Goal: Transaction & Acquisition: Purchase product/service

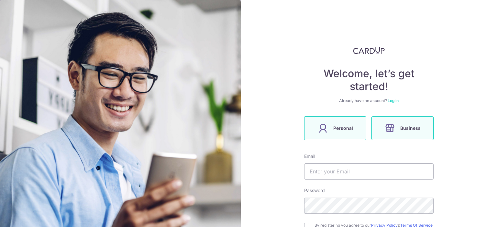
click at [329, 123] on label "Personal" at bounding box center [335, 128] width 62 height 24
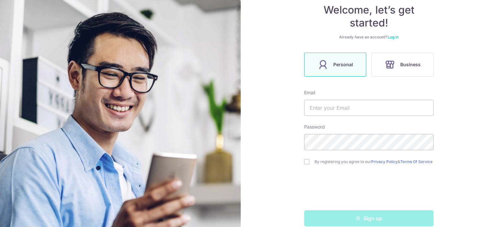
scroll to position [76, 0]
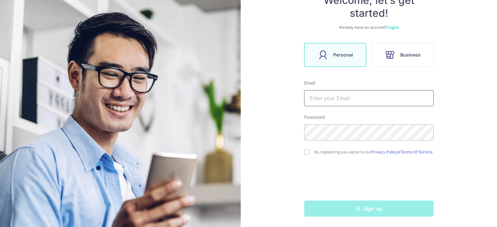
click at [317, 95] on input "text" at bounding box center [368, 98] width 129 height 16
click at [288, 84] on div "Welcome, let’s get started! Already have an account? Log in Personal Business E…" at bounding box center [369, 113] width 256 height 227
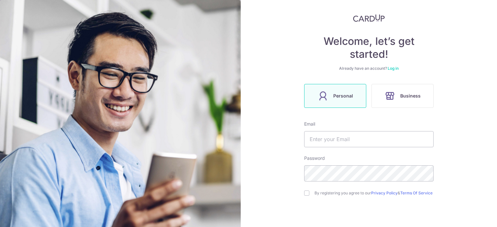
scroll to position [65, 0]
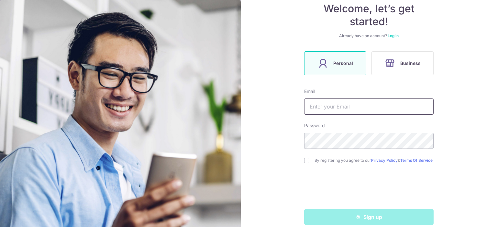
click at [325, 103] on input "text" at bounding box center [368, 107] width 129 height 16
type input "[EMAIL_ADDRESS][DOMAIN_NAME]"
click at [308, 163] on input "checkbox" at bounding box center [306, 160] width 5 height 5
checkbox input "true"
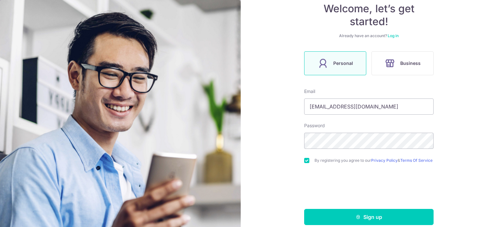
scroll to position [76, 0]
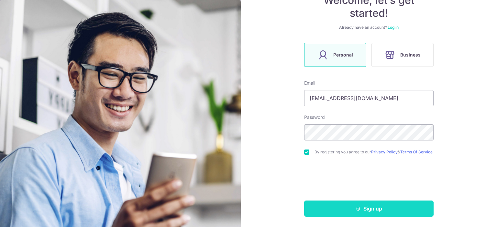
click at [374, 209] on button "Sign up" at bounding box center [368, 209] width 129 height 16
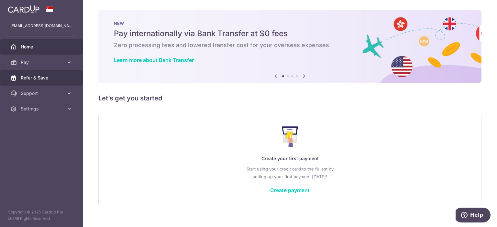
click at [27, 78] on span "Refer & Save" at bounding box center [42, 78] width 43 height 6
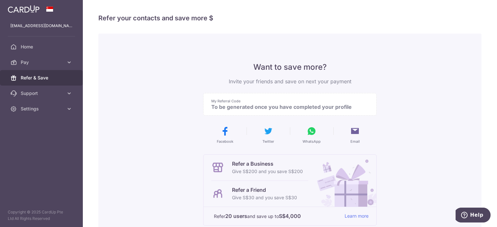
click at [278, 105] on p "To be generated once you have completed your profile" at bounding box center [287, 107] width 152 height 6
click at [270, 106] on p "To be generated once you have completed your profile" at bounding box center [287, 107] width 152 height 6
click at [25, 8] on img at bounding box center [24, 9] width 32 height 8
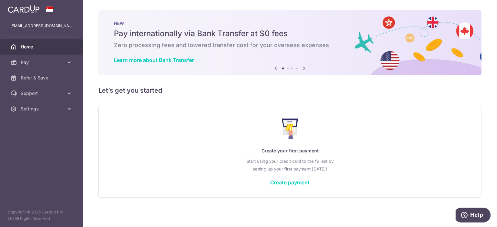
scroll to position [1, 0]
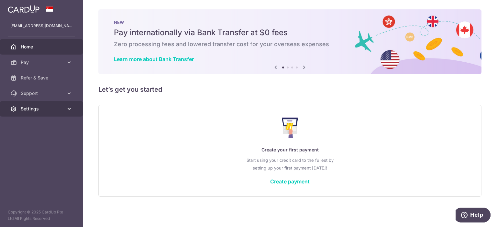
click at [39, 107] on span "Settings" at bounding box center [42, 109] width 43 height 6
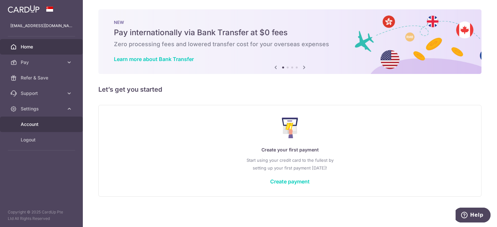
click at [38, 124] on span "Account" at bounding box center [42, 124] width 43 height 6
click at [48, 126] on span "Account" at bounding box center [42, 124] width 43 height 6
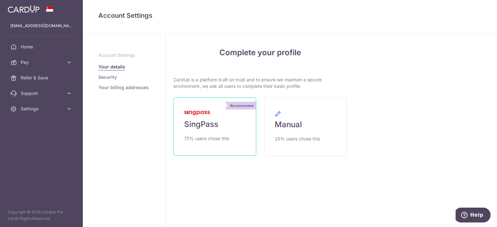
click at [213, 123] on span "SingPass" at bounding box center [201, 124] width 34 height 10
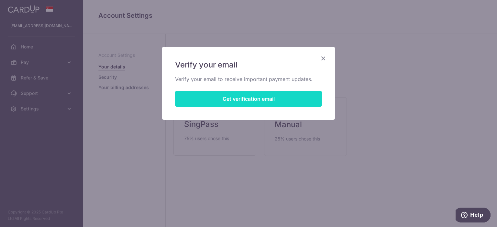
click at [259, 101] on button "Get verification email" at bounding box center [248, 99] width 147 height 16
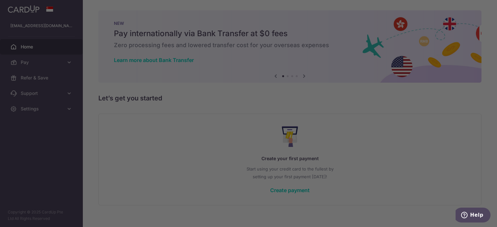
click at [320, 5] on div at bounding box center [251, 115] width 502 height 230
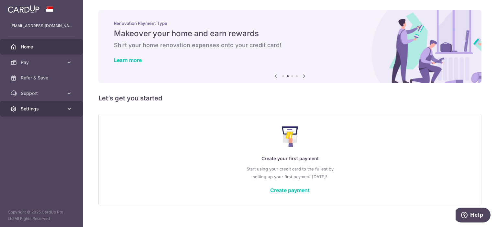
click at [30, 107] on span "Settings" at bounding box center [42, 109] width 43 height 6
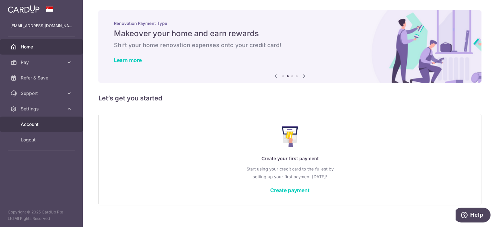
click at [33, 126] on span "Account" at bounding box center [42, 124] width 43 height 6
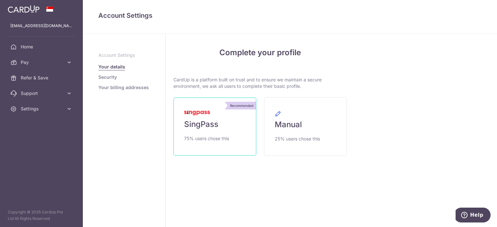
click at [207, 127] on span "SingPass" at bounding box center [201, 124] width 34 height 10
click at [217, 122] on span "SingPass" at bounding box center [201, 124] width 34 height 10
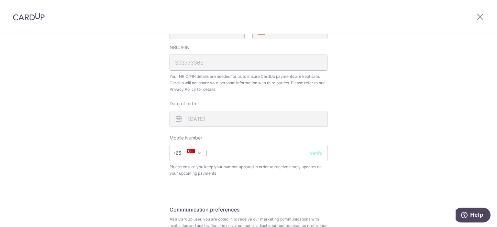
scroll to position [195, 0]
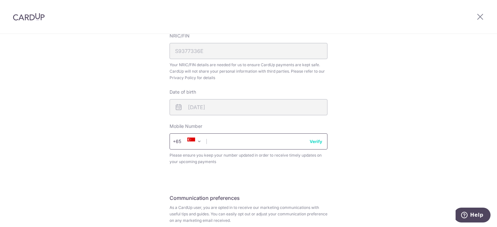
click at [231, 145] on input "text" at bounding box center [248, 142] width 158 height 16
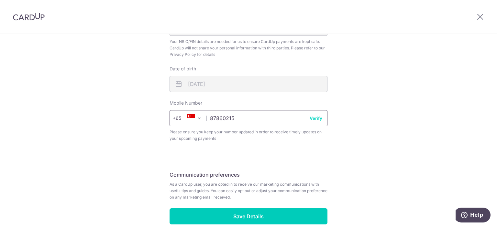
scroll to position [228, 0]
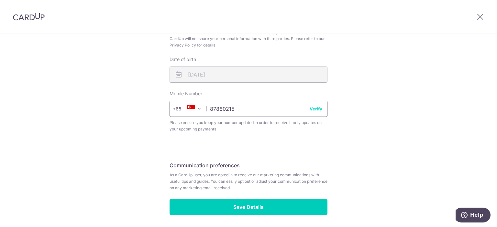
type input "87860215"
click at [317, 109] on button "Verify" at bounding box center [315, 109] width 13 height 6
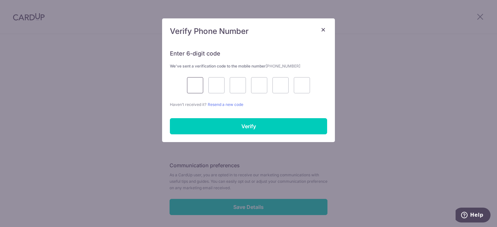
click at [190, 89] on input "text" at bounding box center [195, 85] width 16 height 16
type input "9"
type input "2"
type input "8"
type input "0"
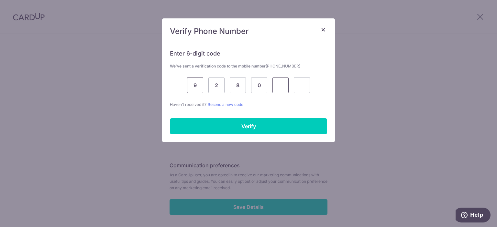
type input "5"
type input "0"
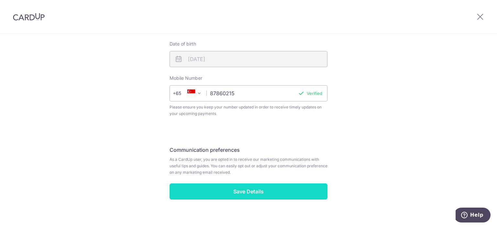
scroll to position [251, 0]
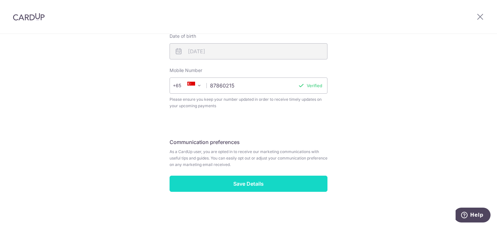
click at [257, 184] on input "Save Details" at bounding box center [248, 184] width 158 height 16
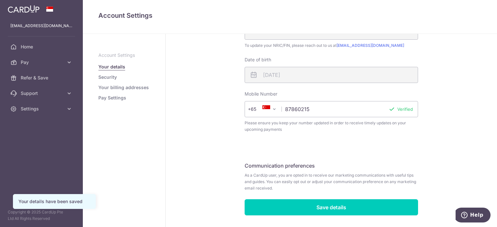
scroll to position [187, 0]
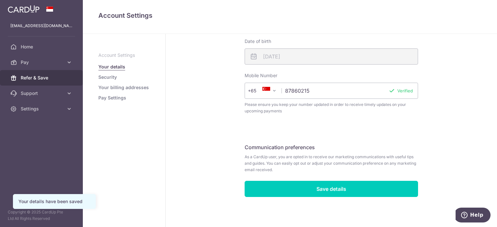
click at [30, 75] on span "Refer & Save" at bounding box center [42, 78] width 43 height 6
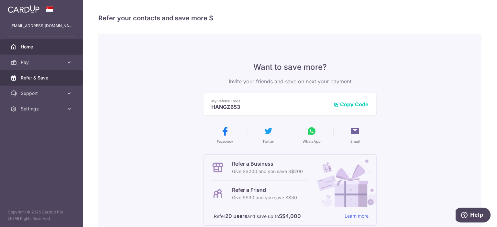
click at [40, 49] on span "Home" at bounding box center [42, 47] width 43 height 6
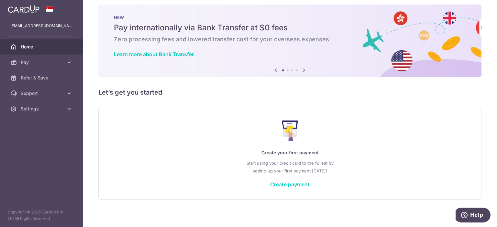
scroll to position [9, 0]
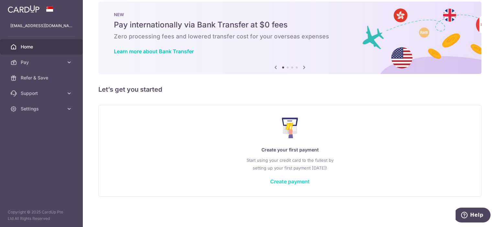
click at [285, 182] on link "Create payment" at bounding box center [289, 181] width 39 height 6
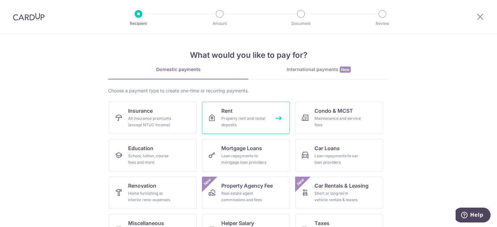
click at [254, 117] on div "Property rent and rental deposits" at bounding box center [244, 121] width 47 height 13
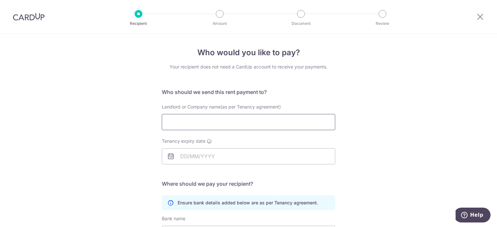
click at [185, 121] on input "Landlord or Company name(as per Tenancy agreement)" at bounding box center [248, 122] width 173 height 16
click at [186, 122] on input "Landlord or Company name(as per Tenancy agreement)" at bounding box center [248, 122] width 173 height 16
click at [480, 16] on icon at bounding box center [480, 17] width 8 height 8
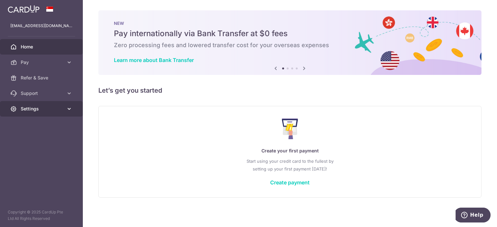
click at [48, 111] on span "Settings" at bounding box center [42, 109] width 43 height 6
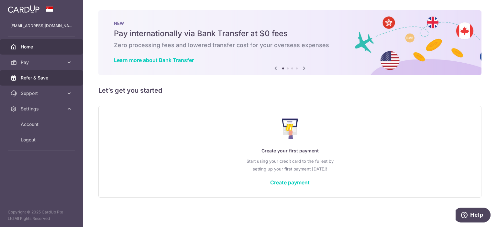
click at [43, 81] on span "Refer & Save" at bounding box center [42, 78] width 43 height 6
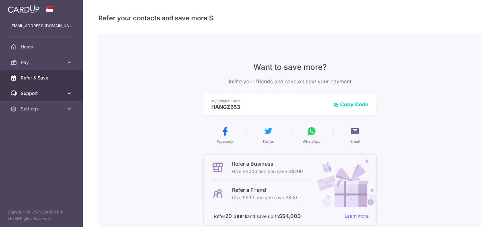
click at [45, 89] on link "Support" at bounding box center [41, 94] width 83 height 16
click at [45, 92] on span "Support" at bounding box center [42, 93] width 43 height 6
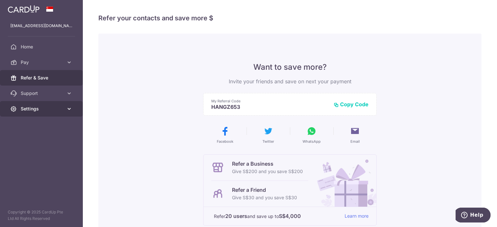
click at [48, 113] on link "Settings" at bounding box center [41, 109] width 83 height 16
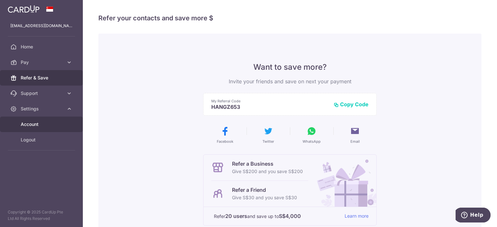
click at [45, 122] on span "Account" at bounding box center [42, 124] width 43 height 6
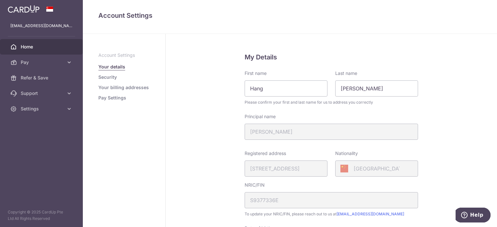
click at [30, 45] on span "Home" at bounding box center [42, 47] width 43 height 6
